Goal: Transaction & Acquisition: Obtain resource

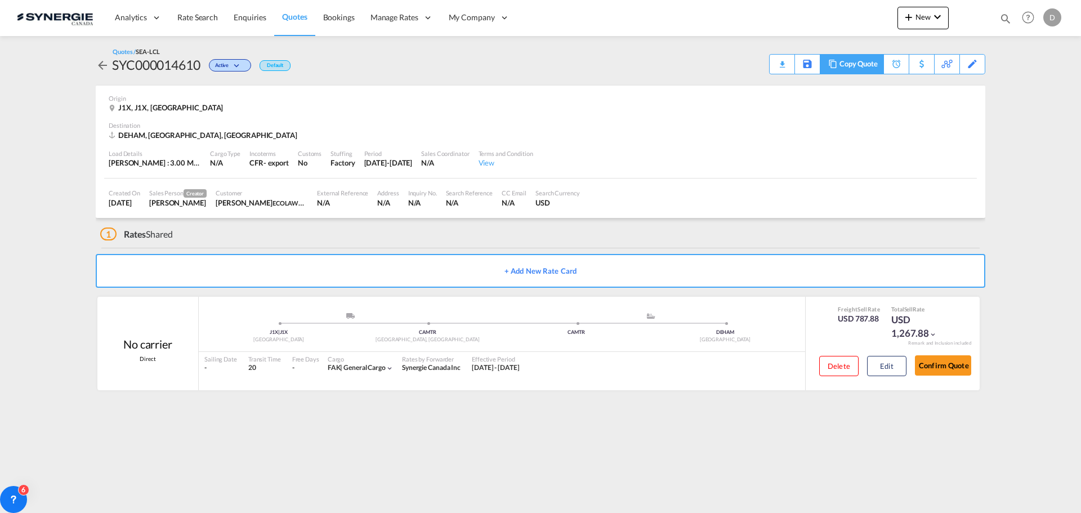
click at [872, 66] on div "Copy Quote" at bounding box center [858, 64] width 38 height 19
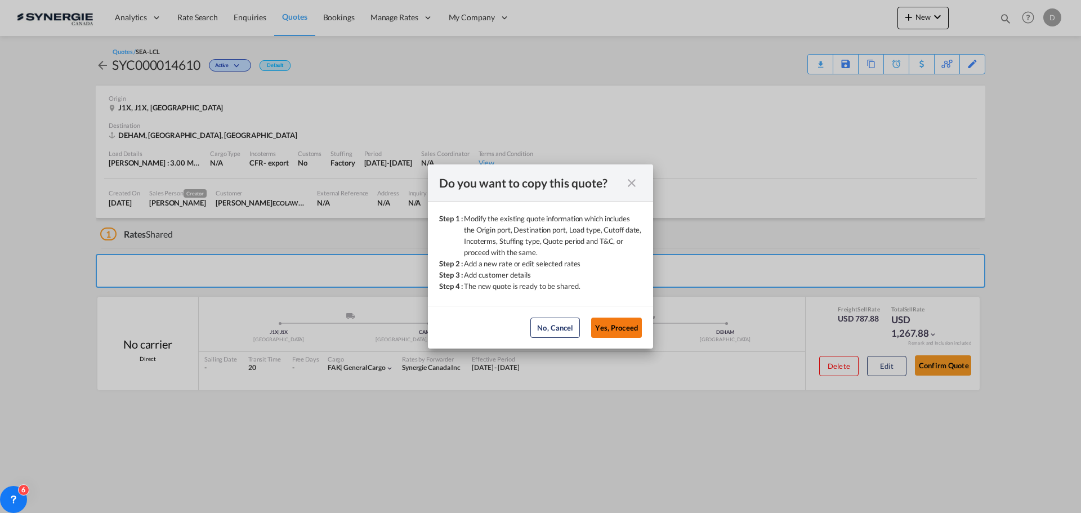
click at [627, 324] on button "Yes, Proceed" at bounding box center [616, 328] width 51 height 20
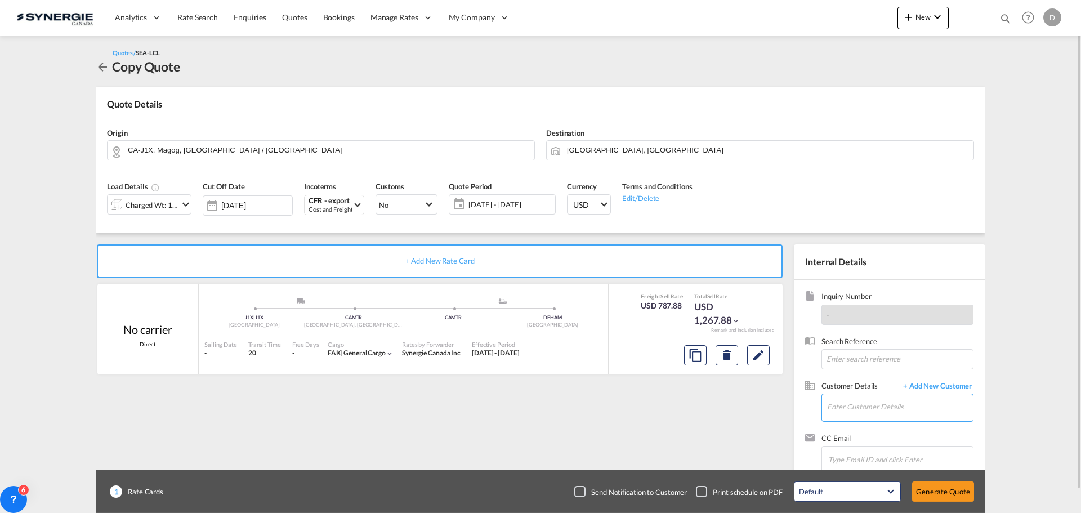
click at [839, 407] on input "Enter Customer Details" at bounding box center [900, 406] width 146 height 25
paste input "lauriane@ecolawnapplicator.com"
click at [891, 379] on div "Lauriane Beauchamp lauriane@ecolawnapplicator.com | ECOLAWN APPLICATOR" at bounding box center [900, 379] width 146 height 30
type input "ECOLAWN APPLICATOR, Lauriane Beauchamp, lauriane@ecolawnapplicator.com"
click at [961, 147] on md-icon "Clear Input" at bounding box center [964, 150] width 12 height 12
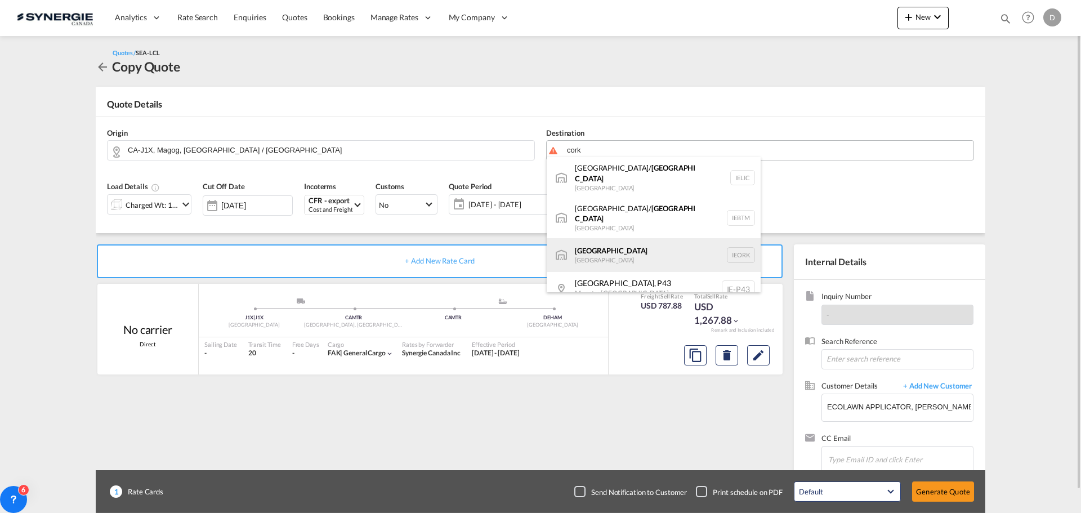
click at [601, 238] on div "Cork Ireland IEORK" at bounding box center [654, 255] width 214 height 34
type input "Cork, IEORK"
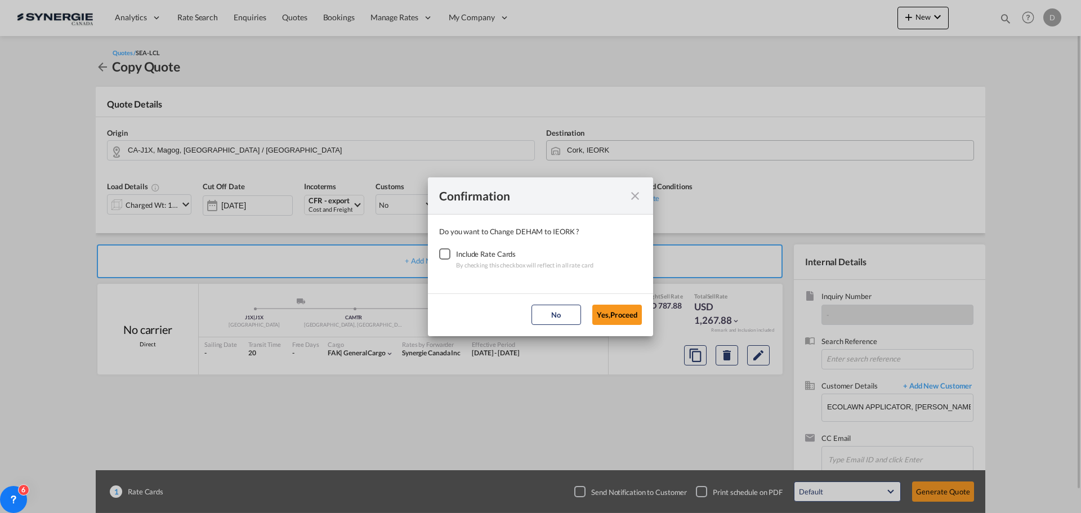
click at [449, 253] on div "Checkbox No Ink" at bounding box center [444, 253] width 11 height 11
click at [623, 317] on button "Yes,Proceed" at bounding box center [617, 315] width 50 height 20
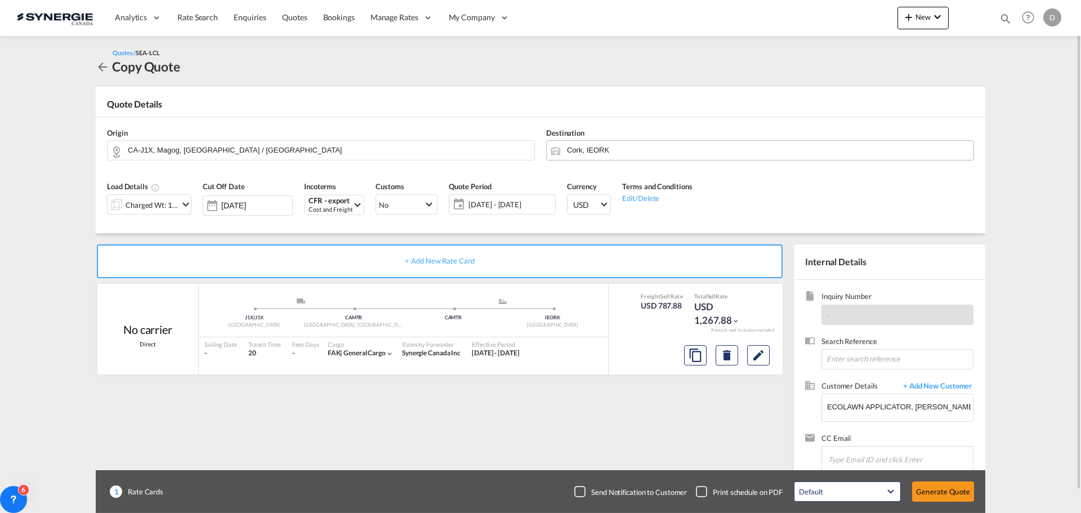
click at [187, 202] on md-icon "icon-chevron-down" at bounding box center [186, 205] width 14 height 14
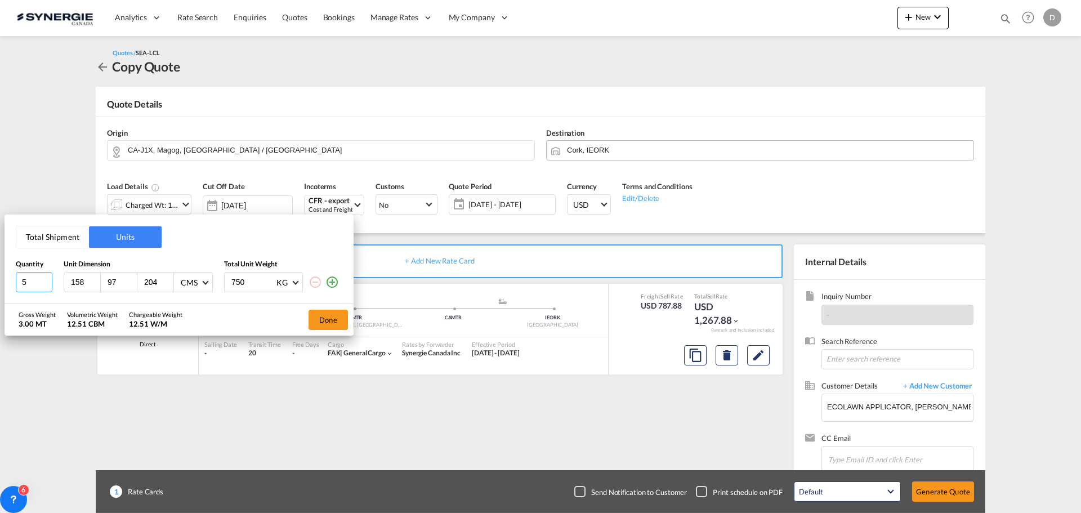
click at [47, 280] on input "5" at bounding box center [34, 282] width 37 height 20
type input "6"
click at [47, 280] on input "6" at bounding box center [34, 282] width 37 height 20
click at [325, 317] on button "Done" at bounding box center [328, 320] width 39 height 20
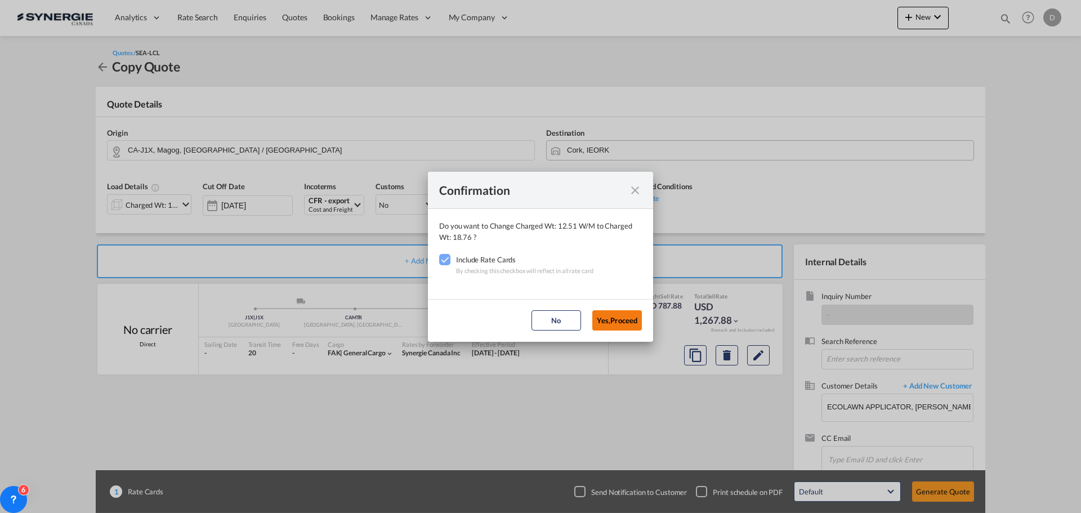
click at [611, 317] on button "Yes,Proceed" at bounding box center [617, 320] width 50 height 20
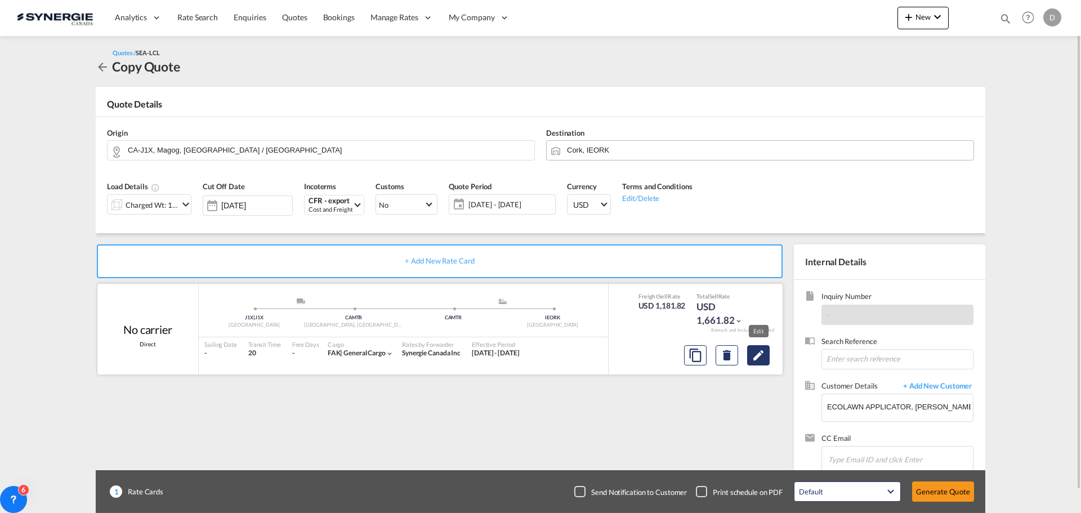
click at [759, 361] on md-icon "Edit" at bounding box center [759, 356] width 14 height 14
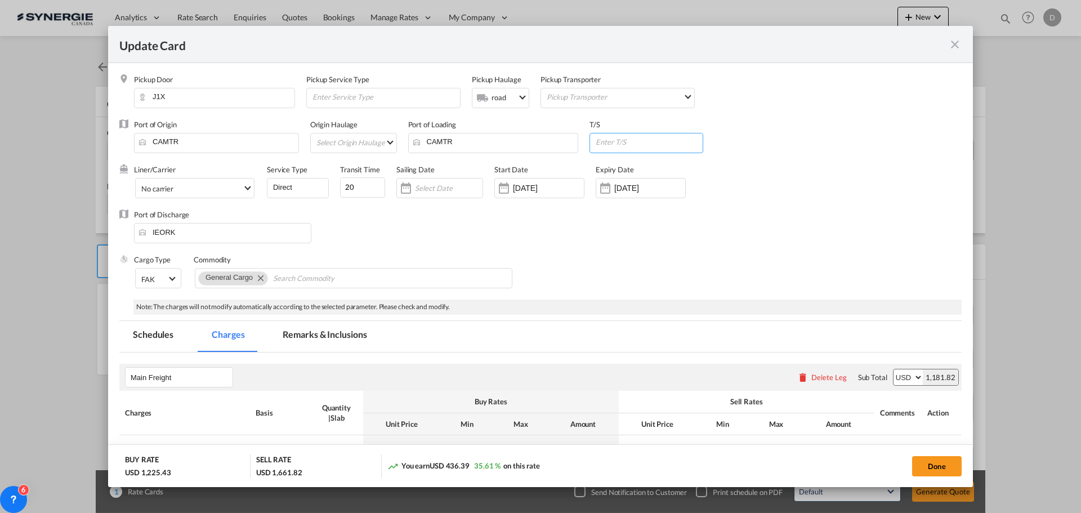
click at [633, 146] on input "Update Card Pickup ..." at bounding box center [649, 141] width 108 height 17
type input "Rotterdam"
click at [487, 230] on div "Port of Discharge IEORK" at bounding box center [540, 231] width 842 height 45
click at [350, 187] on input "20" at bounding box center [362, 187] width 45 height 20
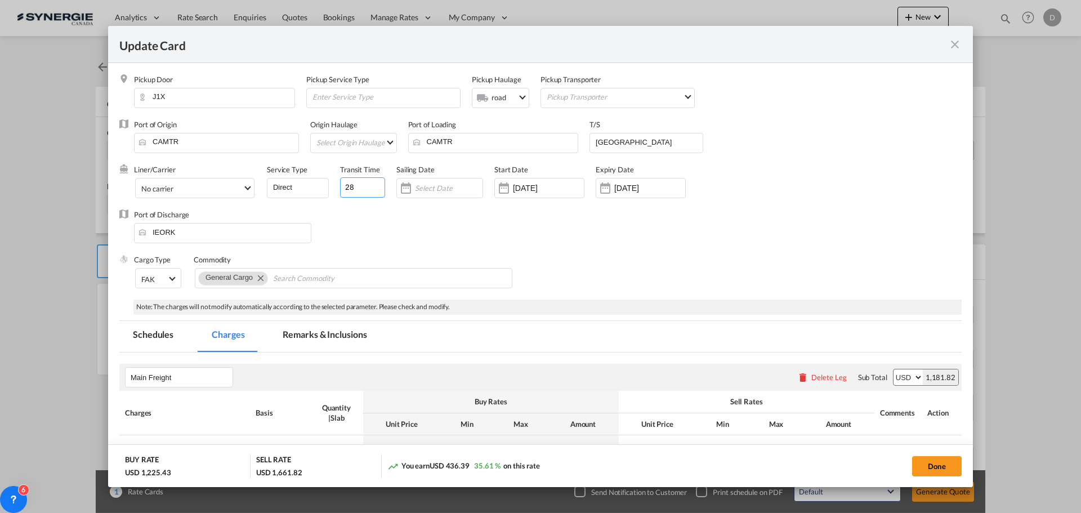
type input "28"
click at [579, 240] on div "Port of Discharge IEORK" at bounding box center [540, 231] width 842 height 45
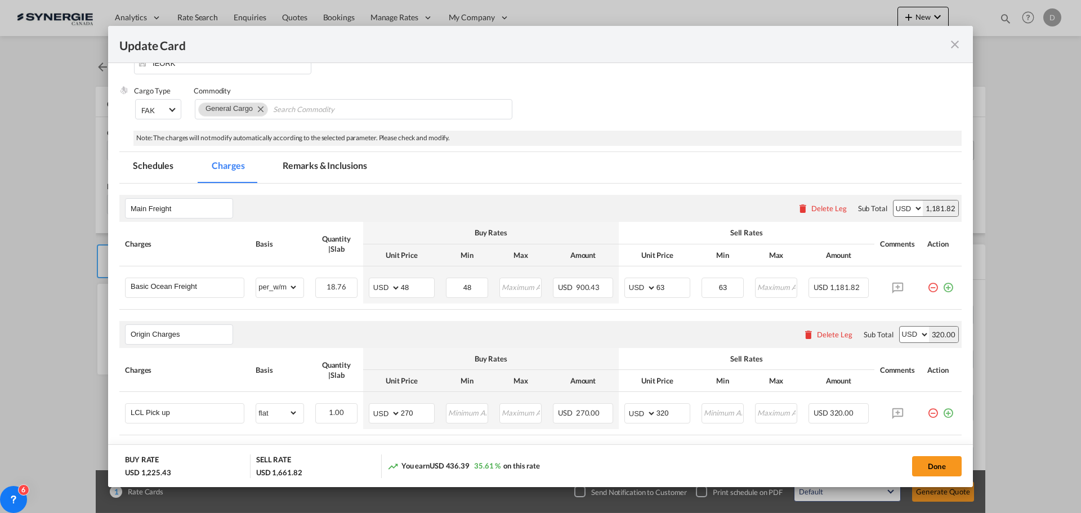
scroll to position [225, 0]
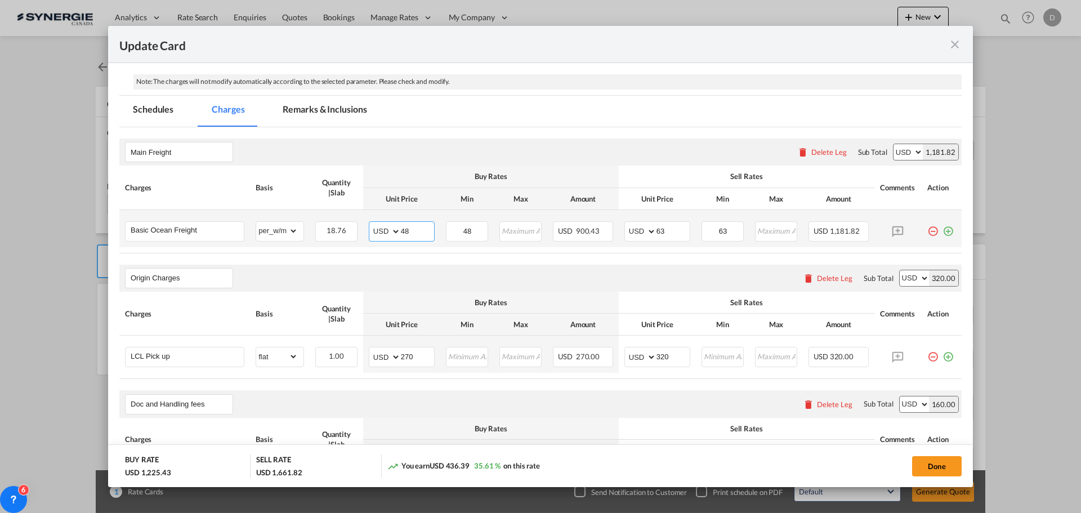
click at [404, 231] on input "48" at bounding box center [417, 230] width 33 height 17
type input "125"
type input "140"
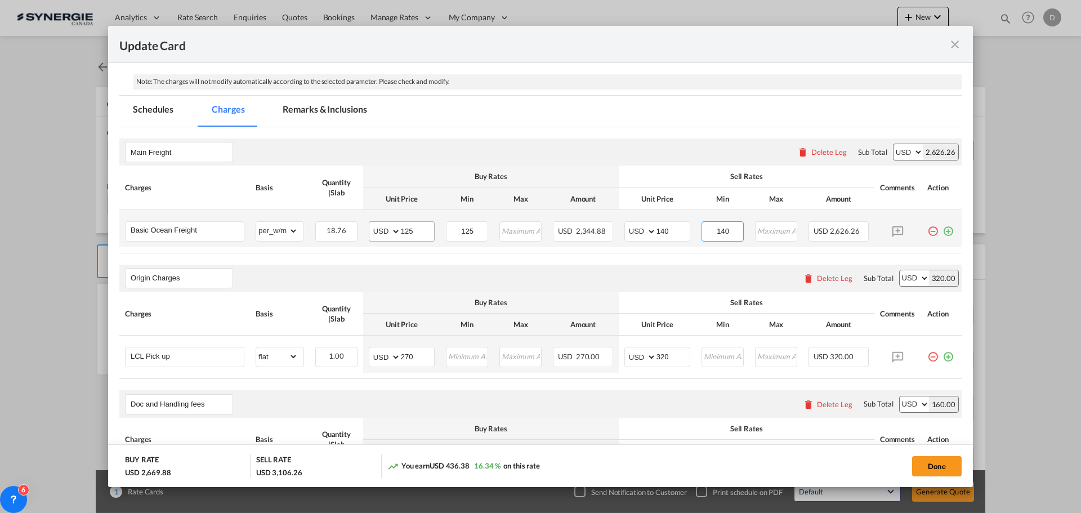
type input "140"
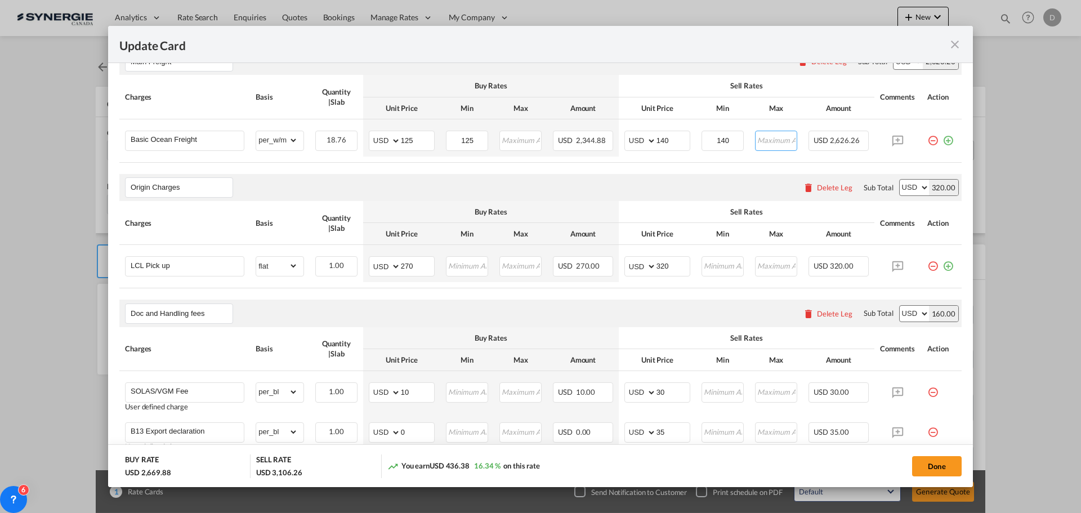
scroll to position [338, 0]
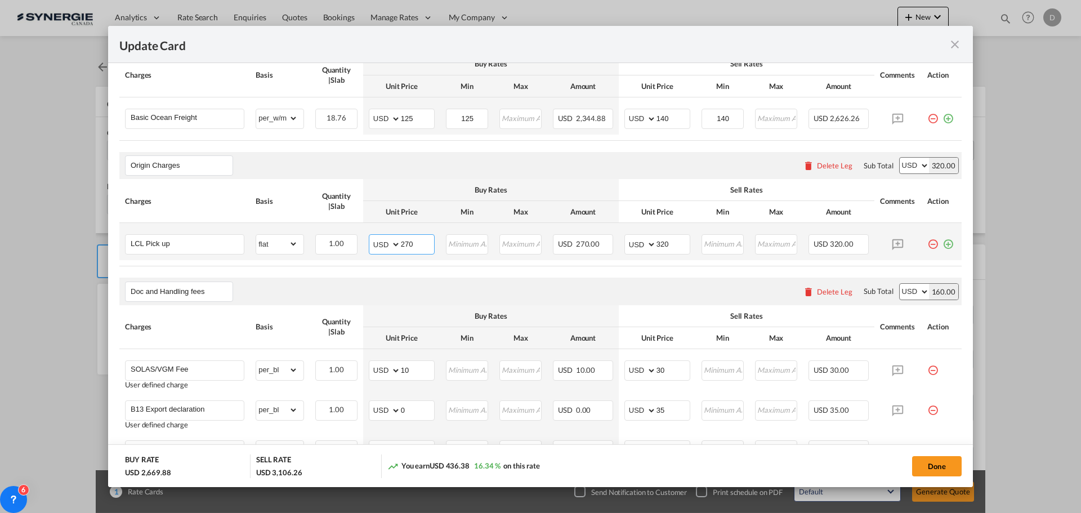
click at [402, 246] on input "270" at bounding box center [417, 243] width 33 height 17
type input "360"
type input "400"
click at [367, 280] on div "Doc and Handling fees Please enter leg name Leg Name Already Exists Delete Leg …" at bounding box center [540, 291] width 842 height 27
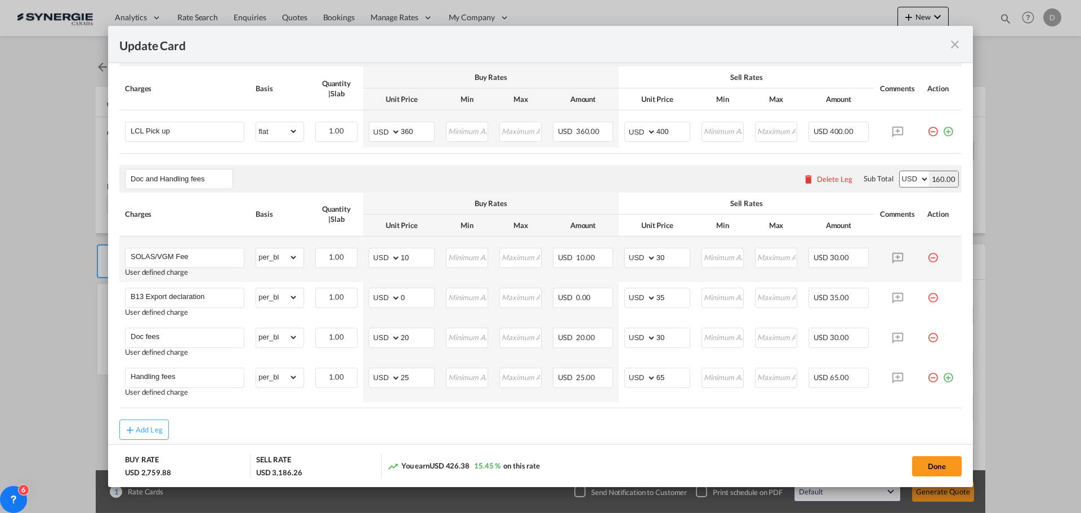
scroll to position [394, 0]
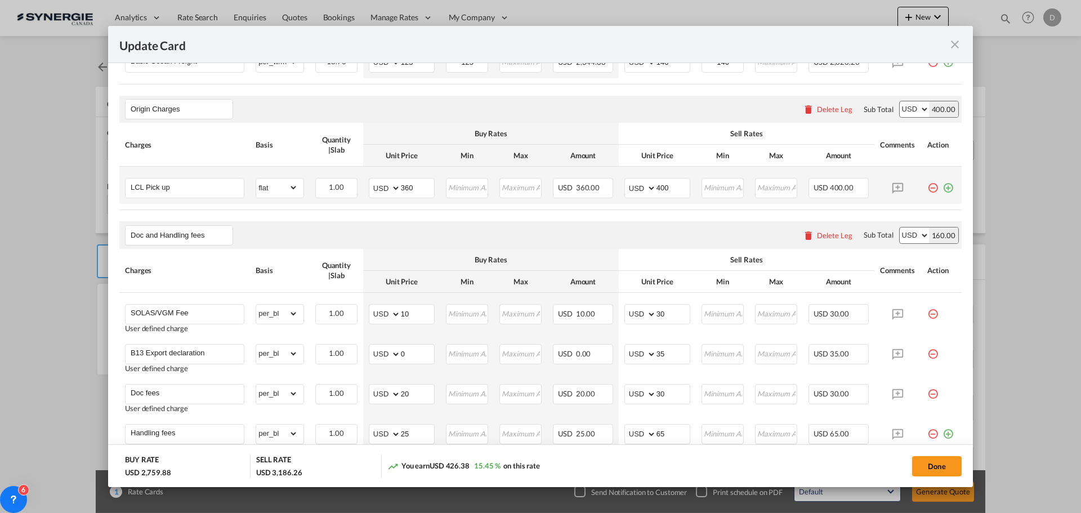
click at [943, 189] on md-icon "icon-plus-circle-outline green-400-fg" at bounding box center [948, 183] width 11 height 11
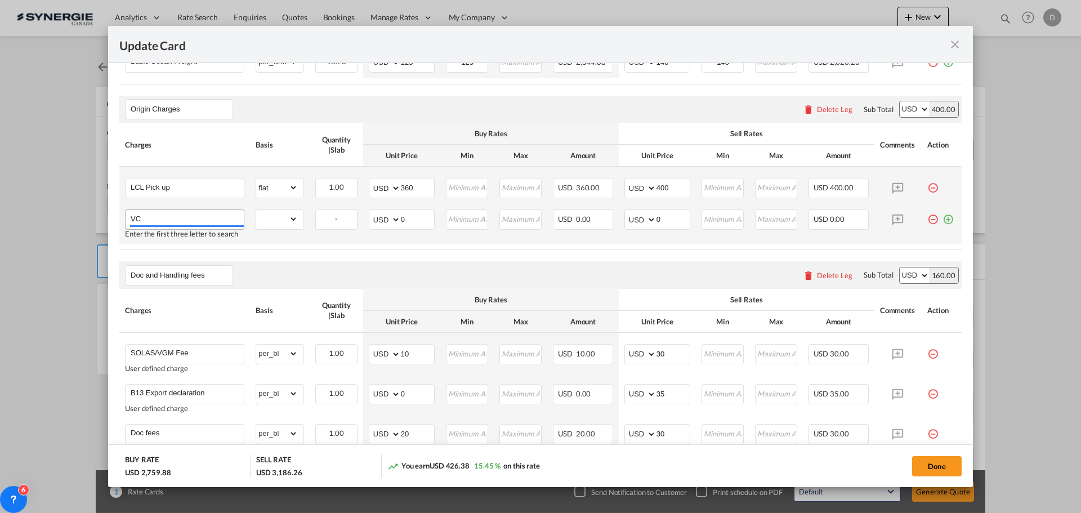
type input "V"
type input "Cargo non stackable"
click at [278, 225] on select "gross_weight volumetric_weight per_shipment per_bl per_km per_hawb per_kg flat …" at bounding box center [277, 219] width 42 height 18
select select "per_shipment"
click at [256, 210] on select "gross_weight volumetric_weight per_shipment per_bl per_km per_hawb per_kg flat …" at bounding box center [277, 219] width 42 height 18
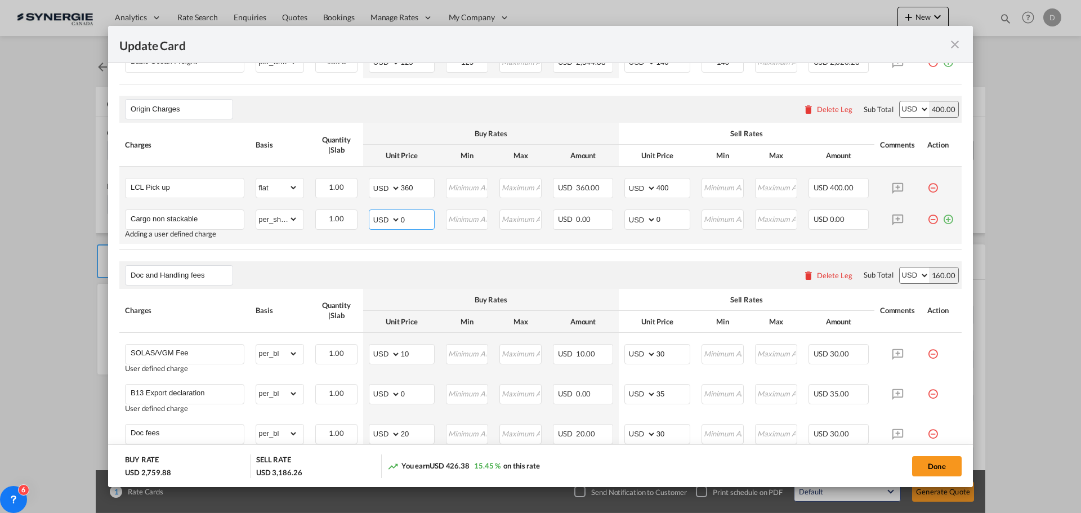
click at [404, 220] on input "0" at bounding box center [417, 218] width 33 height 17
type input "150"
type input "180"
click at [439, 249] on table "Charges Basis Quantity | Slab Buy Rates Sell Rates Comments Action Unit Price M…" at bounding box center [540, 186] width 842 height 127
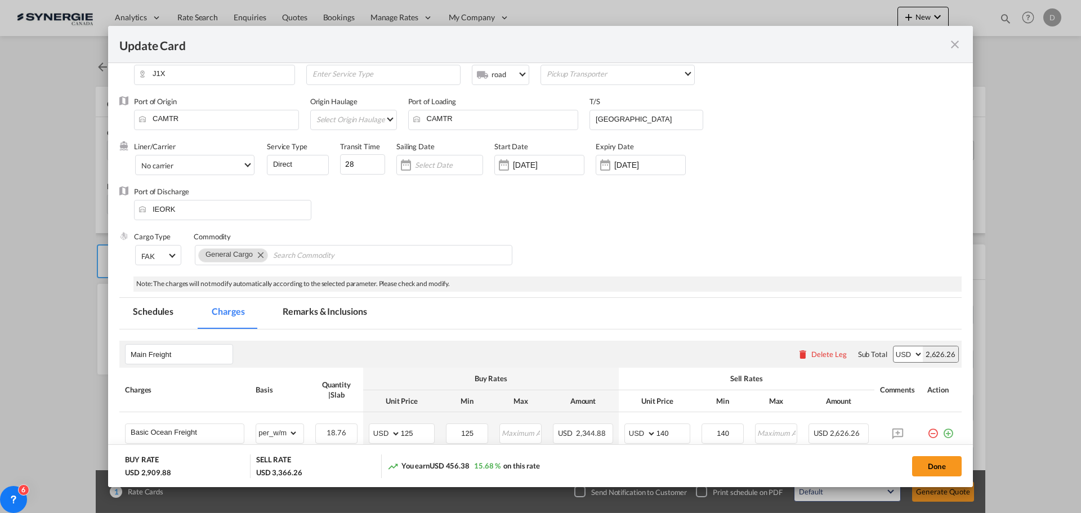
scroll to position [23, 0]
click at [940, 466] on button "Done" at bounding box center [937, 466] width 50 height 20
type input "07 Sep 2025"
type input "13 Sep 2025"
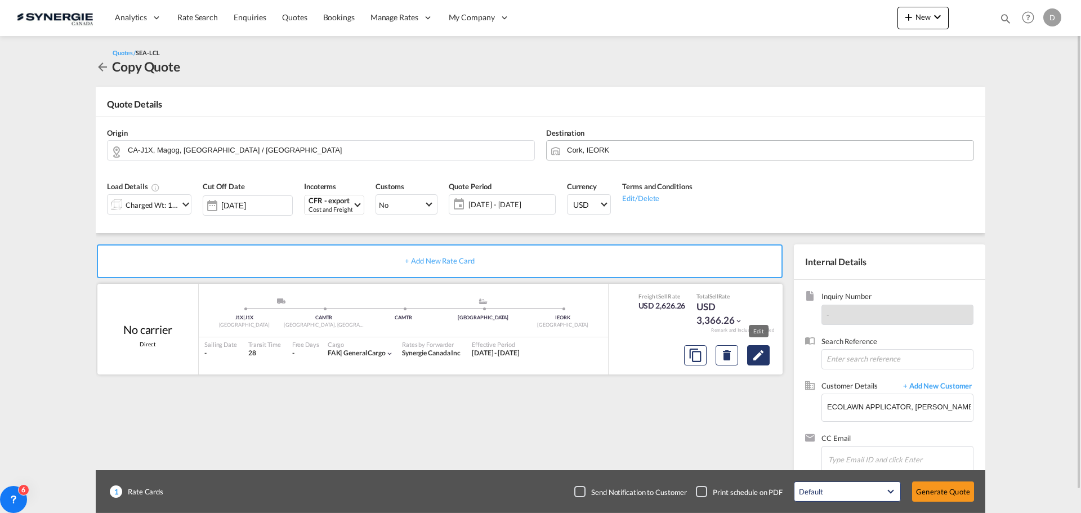
click at [758, 357] on md-icon "Edit" at bounding box center [759, 356] width 14 height 14
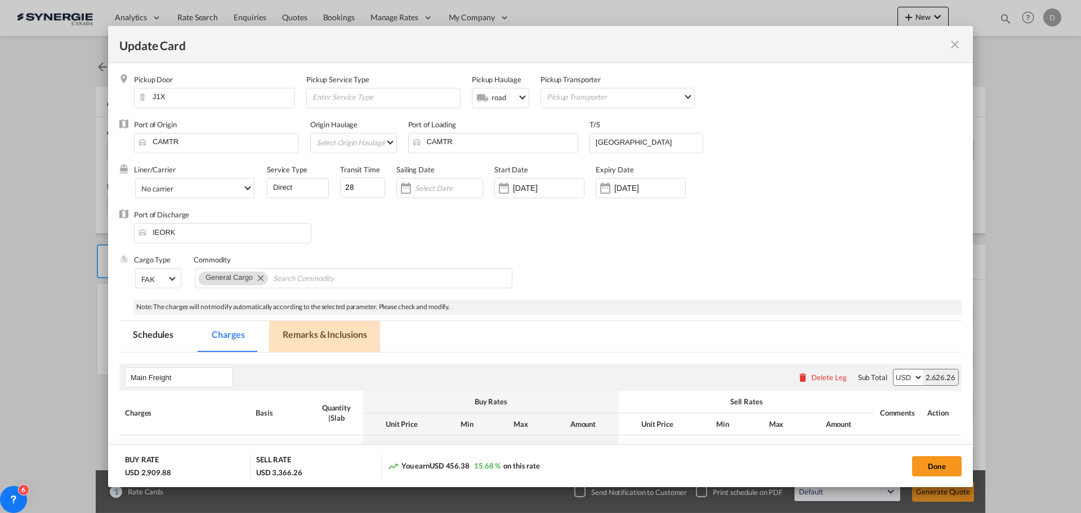
click at [331, 336] on md-tab-item "Remarks & Inclusions" at bounding box center [324, 336] width 111 height 31
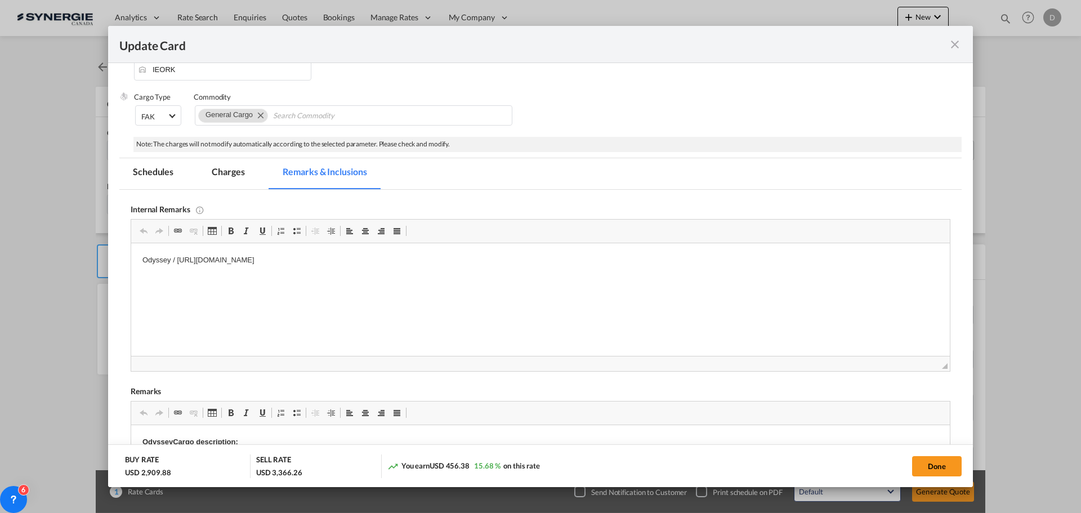
scroll to position [169, 0]
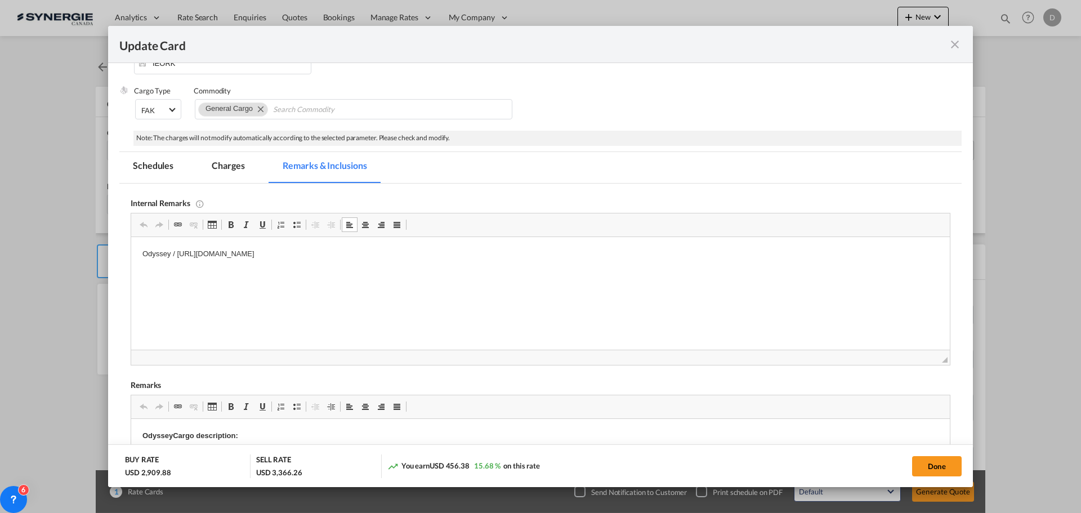
drag, startPoint x: 500, startPoint y: 254, endPoint x: 176, endPoint y: 253, distance: 323.7
click at [176, 253] on p "Odyssey / https://app.frontapp.com/open/msg_1hhuknbj?key=yfVM_aq1l0Wq9mkkBQMwQQ…" at bounding box center [540, 254] width 796 height 12
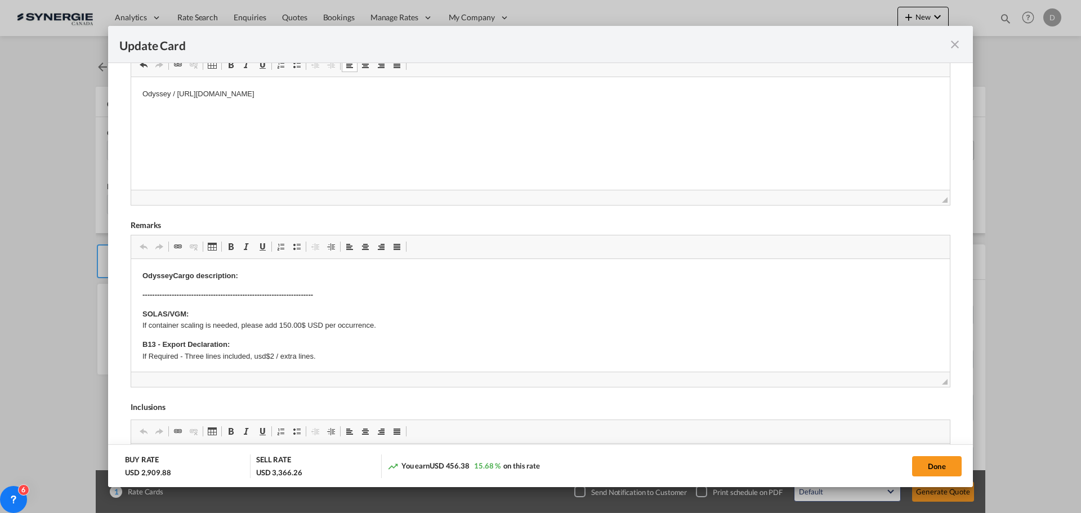
scroll to position [338, 0]
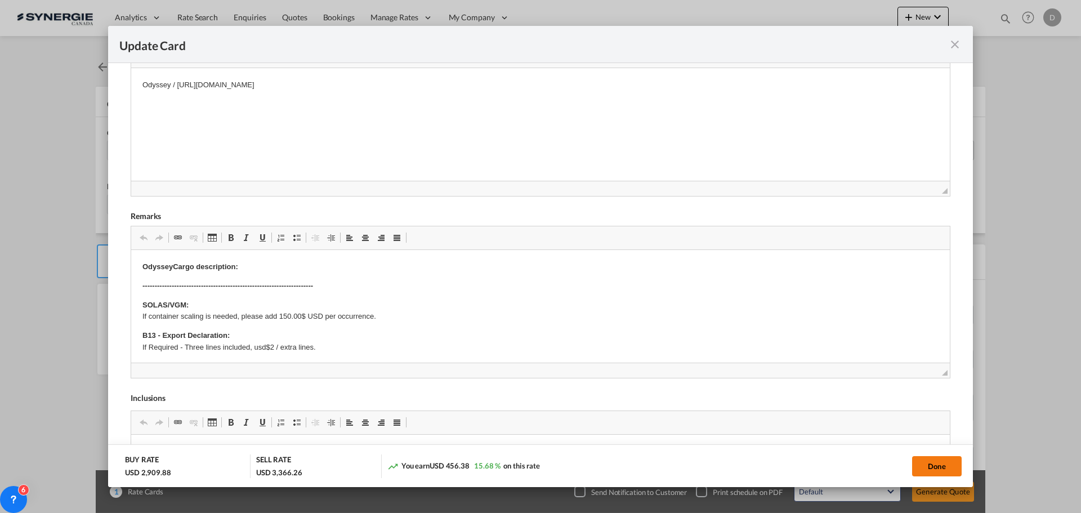
click at [926, 462] on button "Done" at bounding box center [937, 466] width 50 height 20
type input "07 Sep 2025"
type input "13 Sep 2025"
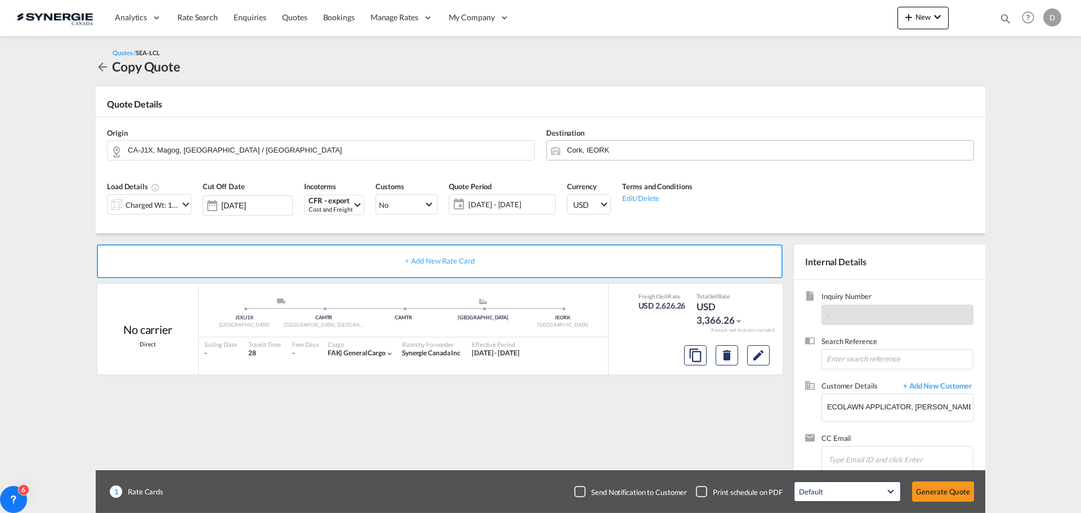
scroll to position [127, 0]
click at [943, 492] on button "Generate Quote" at bounding box center [943, 491] width 62 height 20
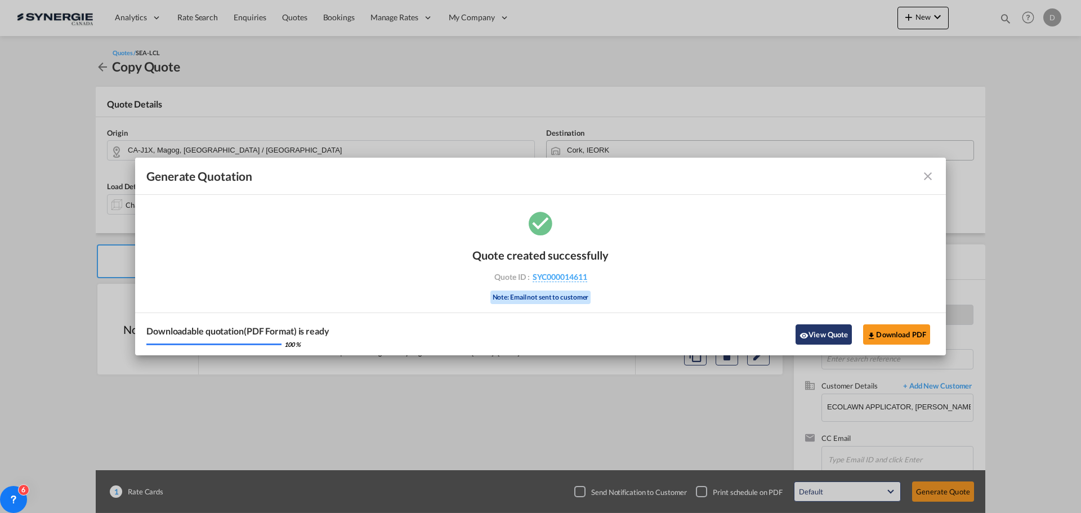
click at [815, 329] on button "View Quote" at bounding box center [824, 334] width 56 height 20
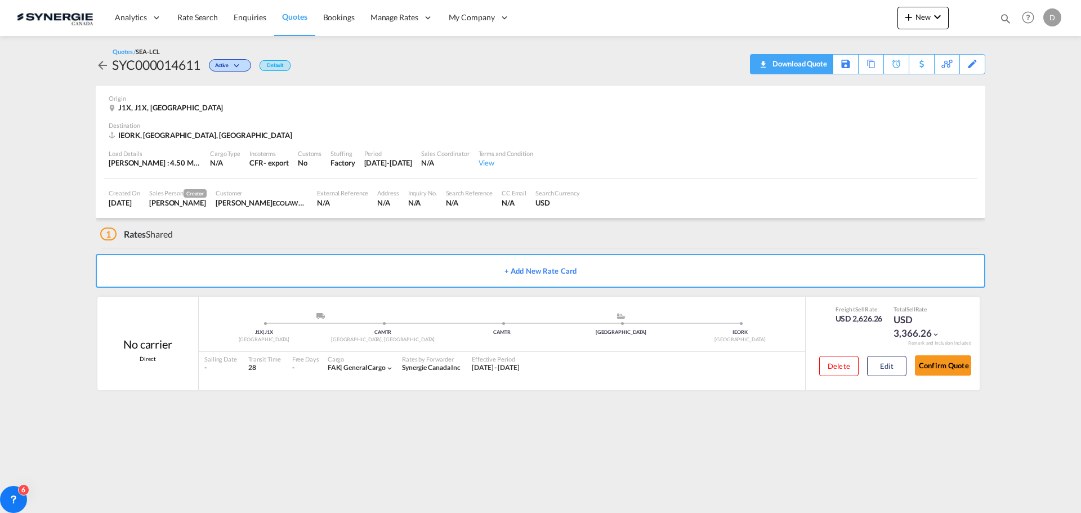
click at [811, 60] on div "Download Quote" at bounding box center [798, 64] width 57 height 18
click at [776, 127] on div "Destination" at bounding box center [541, 125] width 864 height 8
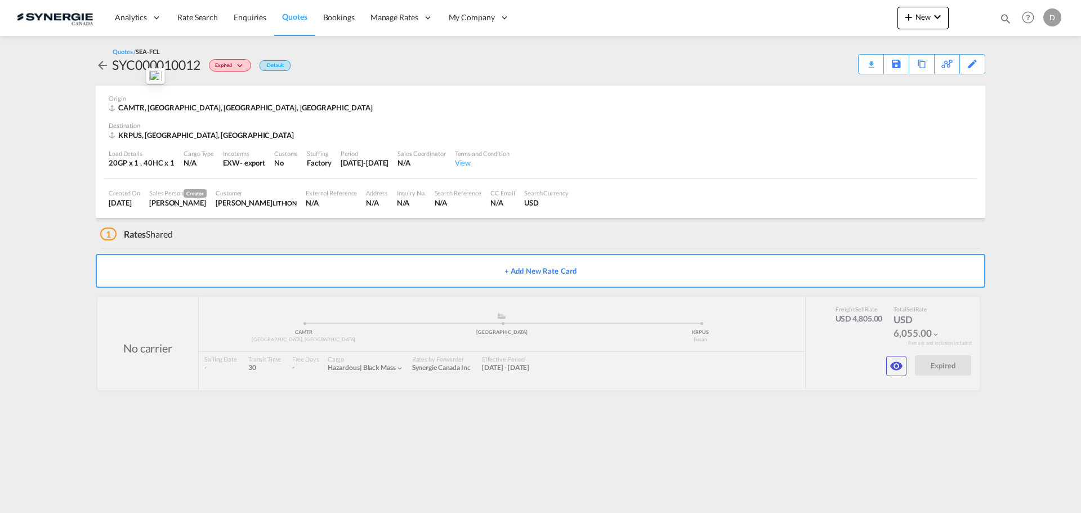
click at [1003, 20] on md-icon "icon-magnify" at bounding box center [1005, 18] width 12 height 12
click at [662, 23] on div "Bookings Quotes Enquiries Help Resources Product Release D My Profile Logout" at bounding box center [540, 17] width 1047 height 35
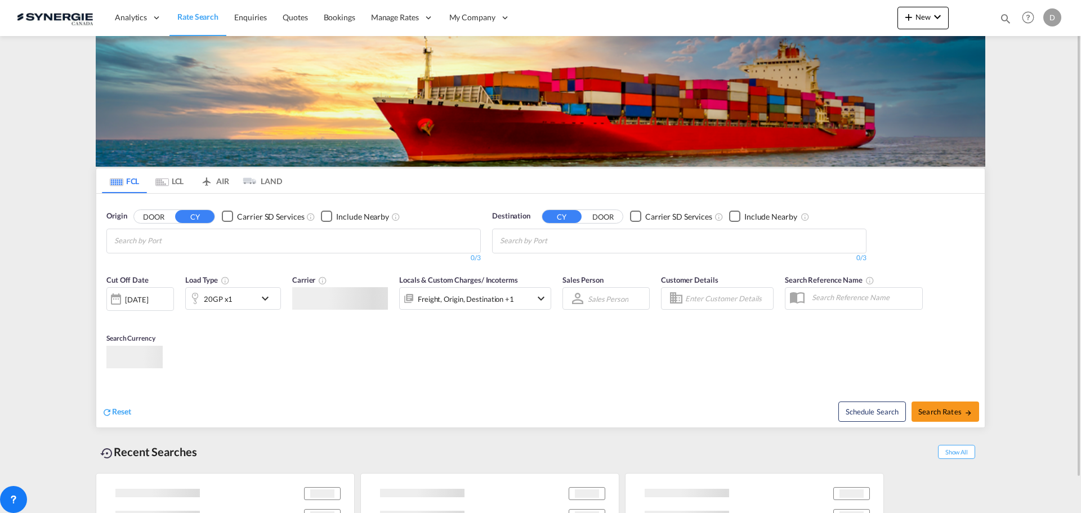
click at [1006, 19] on div "Bookings Quotes Enquiries Help Resources Product Release D My Profile Logout" at bounding box center [1029, 17] width 72 height 35
click at [1007, 17] on md-icon "icon-magnify" at bounding box center [1005, 18] width 12 height 12
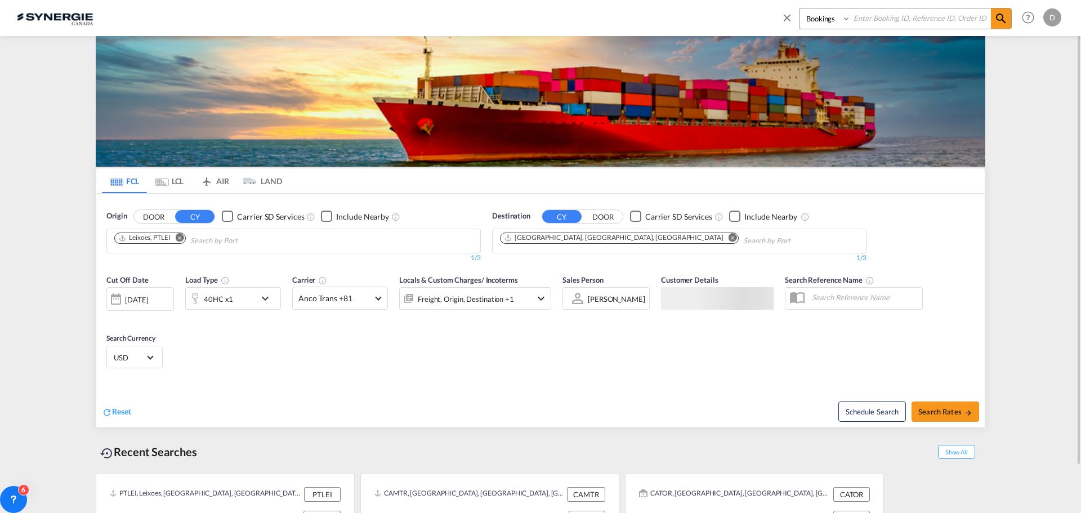
drag, startPoint x: 824, startPoint y: 18, endPoint x: 831, endPoint y: 26, distance: 10.8
click at [824, 18] on select "Bookings Quotes Enquiries" at bounding box center [826, 18] width 53 height 20
select select "Quotes"
click at [800, 8] on select "Bookings Quotes Enquiries" at bounding box center [826, 18] width 53 height 20
click at [888, 21] on input at bounding box center [921, 18] width 140 height 20
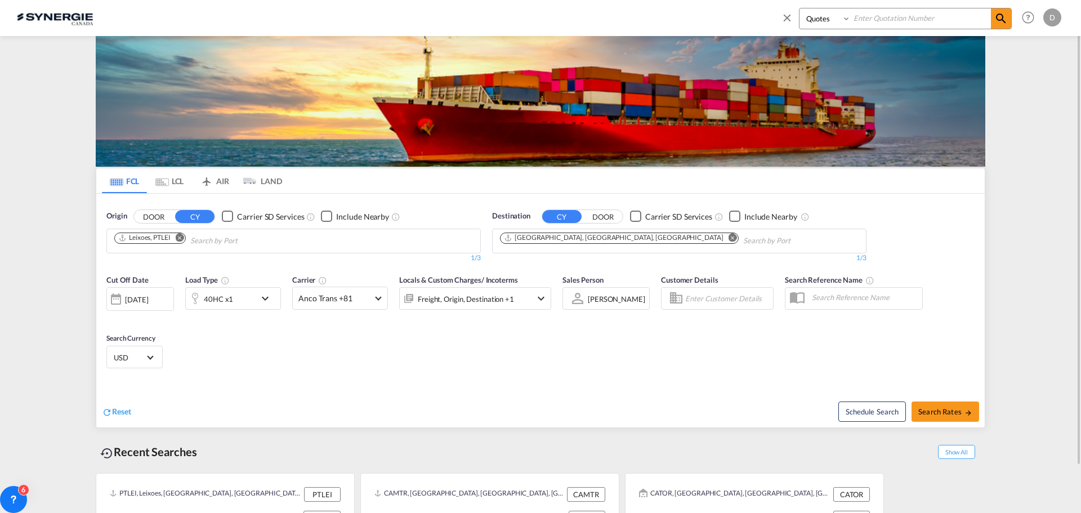
type input "4"
type input "14605"
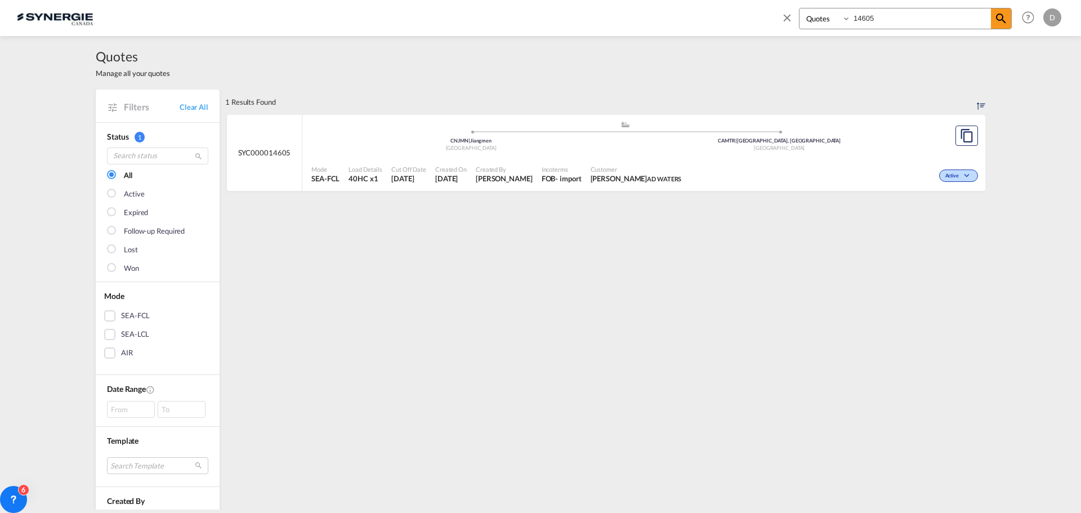
click at [591, 178] on span "Laura Cuciurean AD WATERS" at bounding box center [636, 178] width 91 height 10
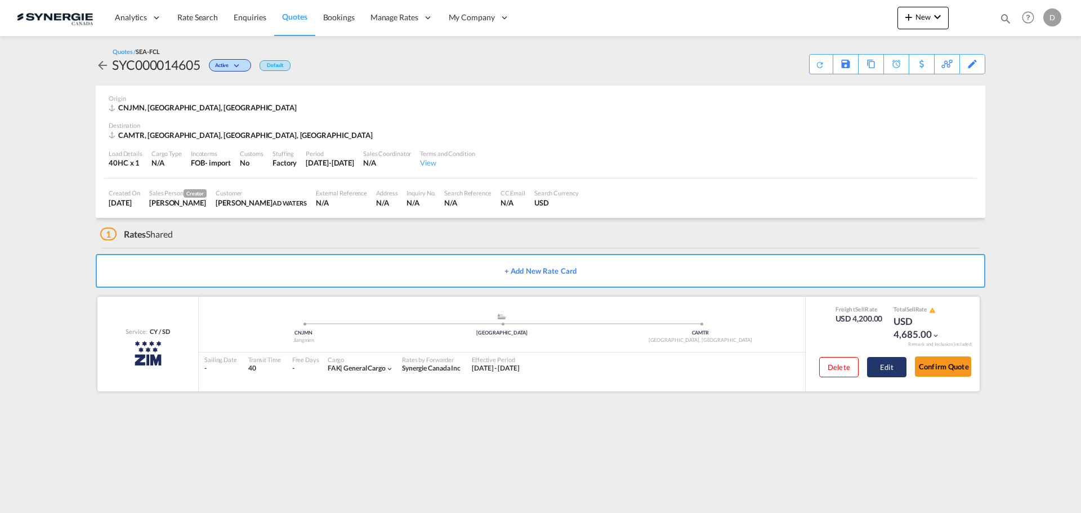
click at [884, 368] on button "Edit" at bounding box center [886, 367] width 39 height 20
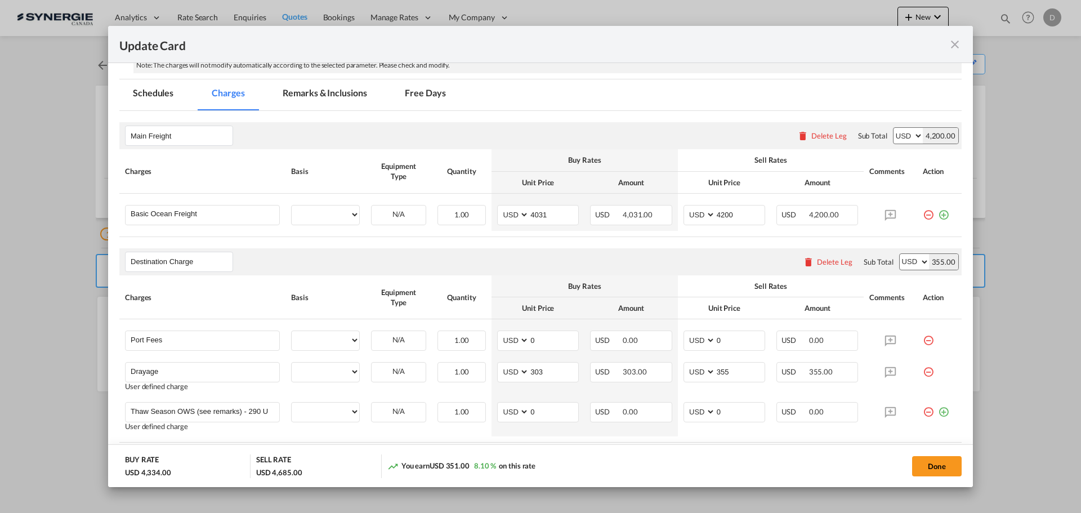
scroll to position [282, 0]
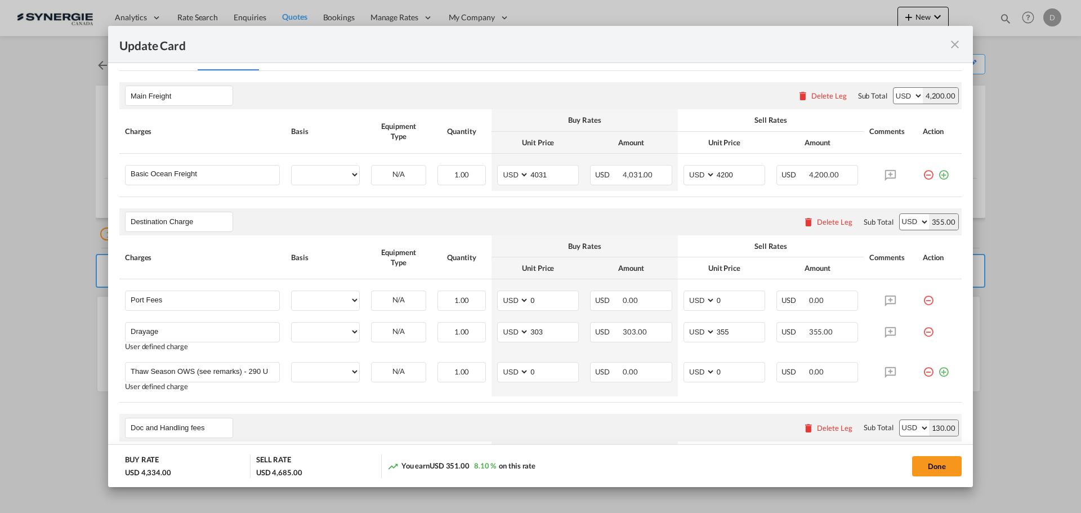
select select "per container"
select select "per B/L"
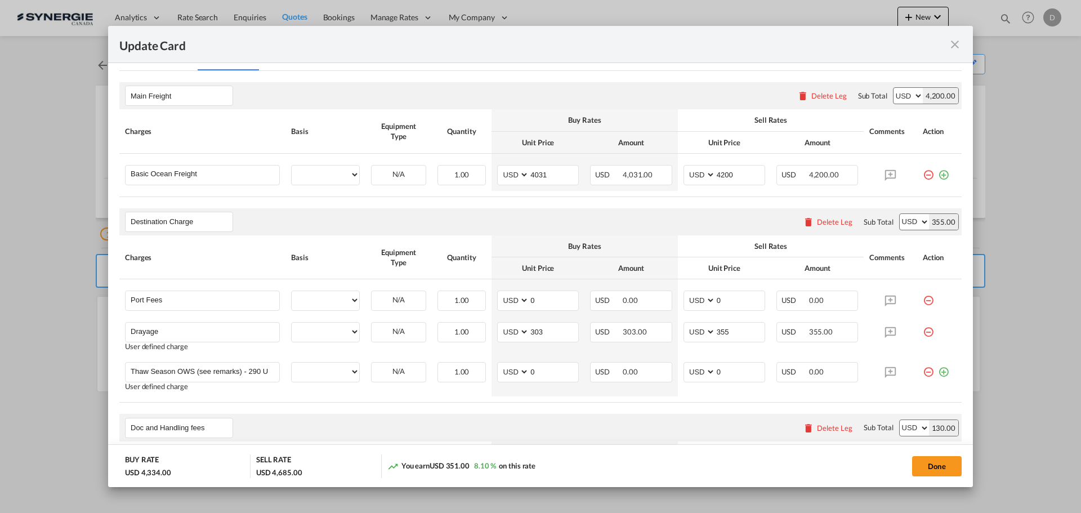
select select "per B/L"
select select "per shipment"
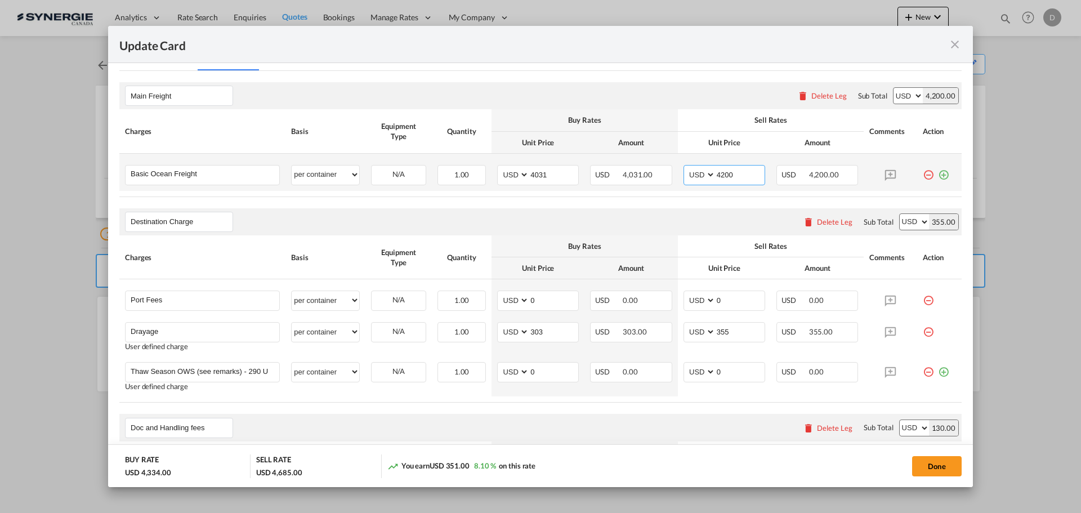
click at [719, 178] on input "4200" at bounding box center [740, 174] width 49 height 17
type input "4100"
click at [672, 204] on rate-modification "Main Freight Please enter leg name Leg Name Already Exists Delete Leg Sub Total…" at bounding box center [540, 447] width 842 height 752
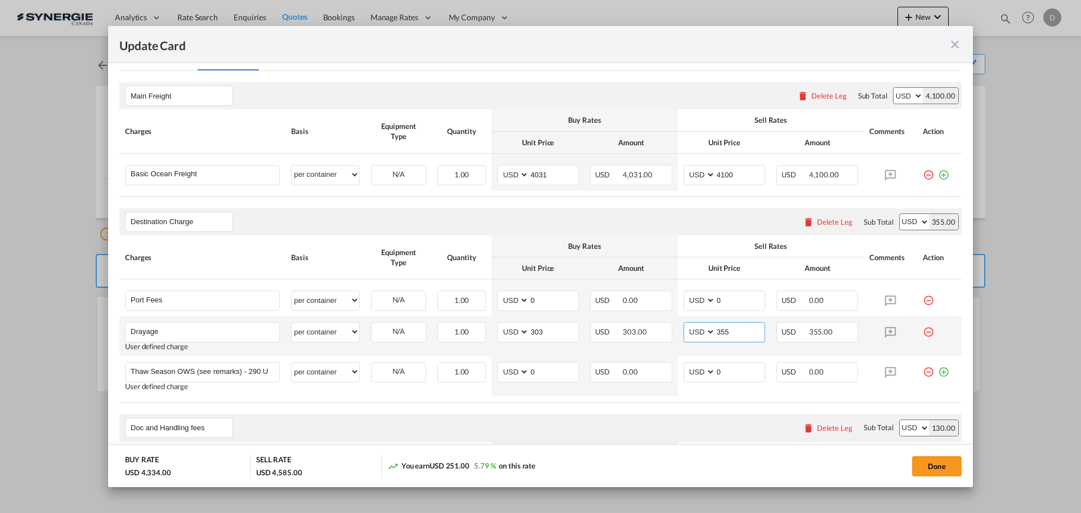
click at [719, 333] on input "355" at bounding box center [740, 331] width 49 height 17
type input "335"
click at [954, 42] on md-icon "icon-close fg-AAA8AD m-0 pointer" at bounding box center [955, 45] width 14 height 14
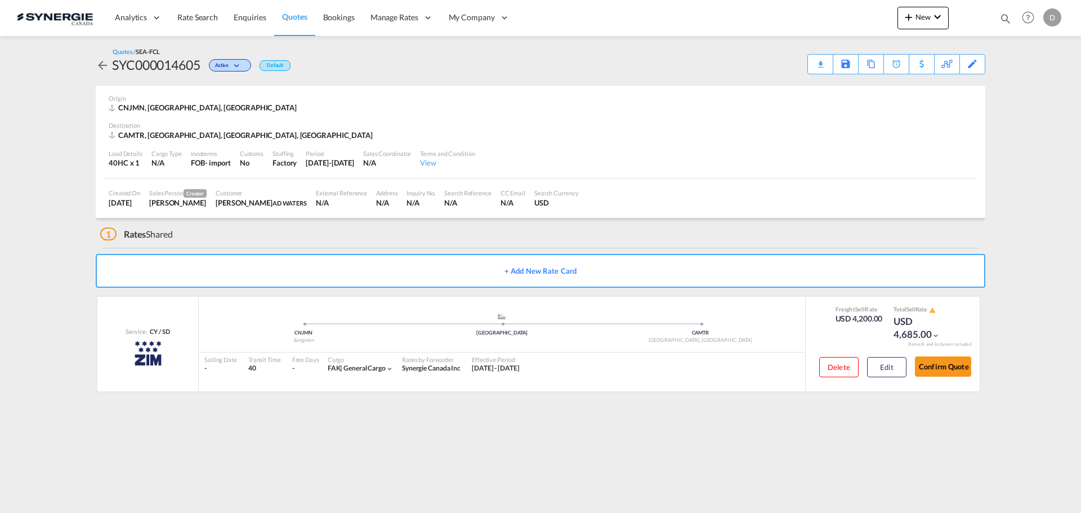
click at [663, 151] on div "Load Details 40HC x 1 Cargo Type N/A Incoterms FOB - import Customs No Stuffing…" at bounding box center [540, 159] width 873 height 38
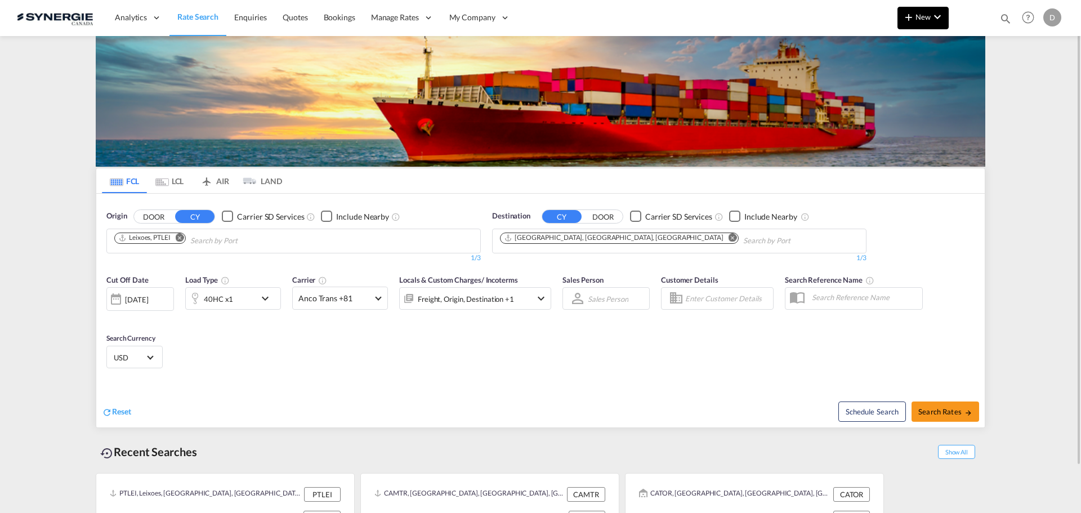
click at [927, 16] on span "New" at bounding box center [923, 16] width 42 height 9
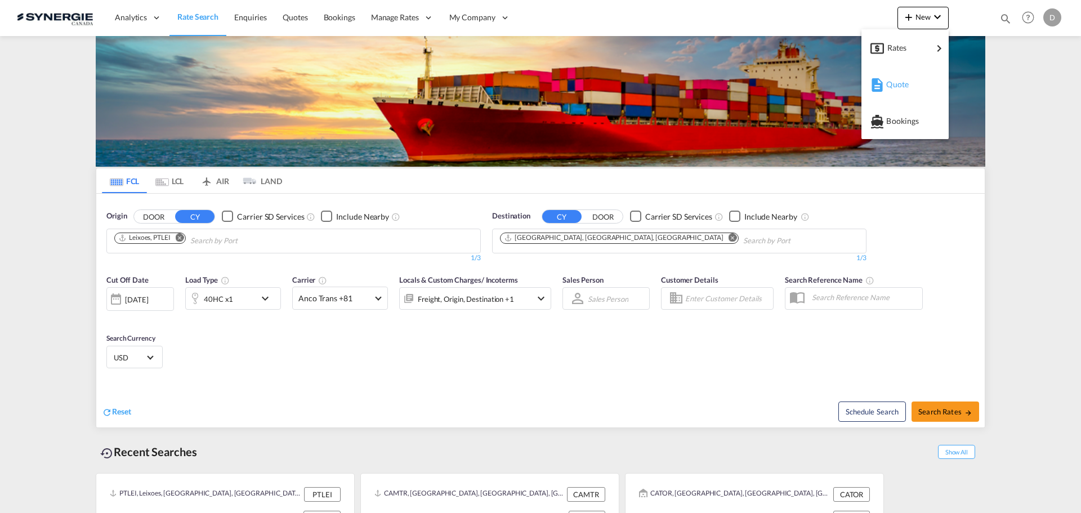
click at [899, 82] on span "Quote" at bounding box center [892, 84] width 12 height 23
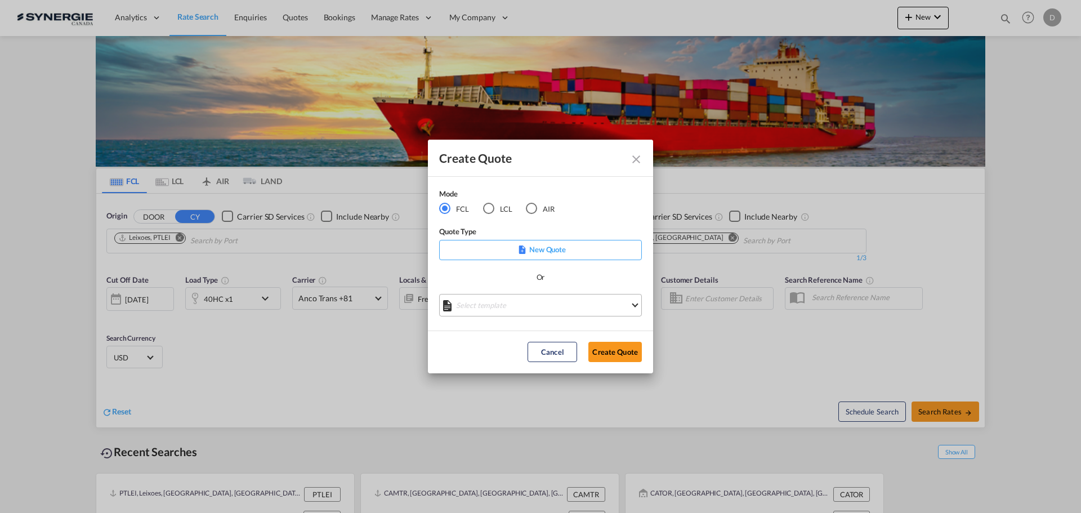
click at [573, 303] on md-select "Select template *NEW* FCL FREEHAND / DAP [PERSON_NAME] | [DATE] *NEW* Import FC…" at bounding box center [540, 305] width 203 height 23
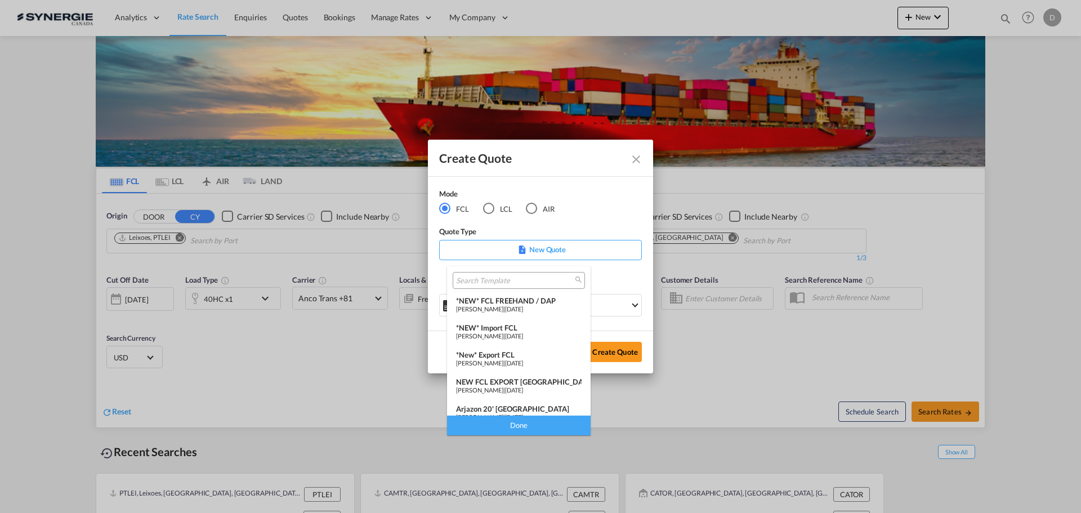
click at [492, 306] on span "[PERSON_NAME]" at bounding box center [479, 308] width 47 height 7
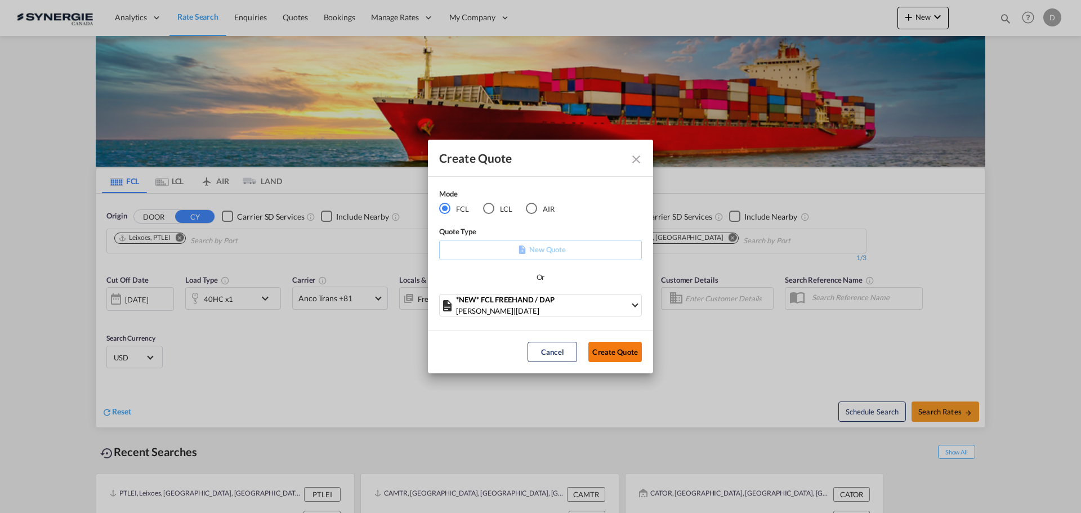
click at [620, 355] on button "Create Quote" at bounding box center [614, 352] width 53 height 20
